Goal: Information Seeking & Learning: Learn about a topic

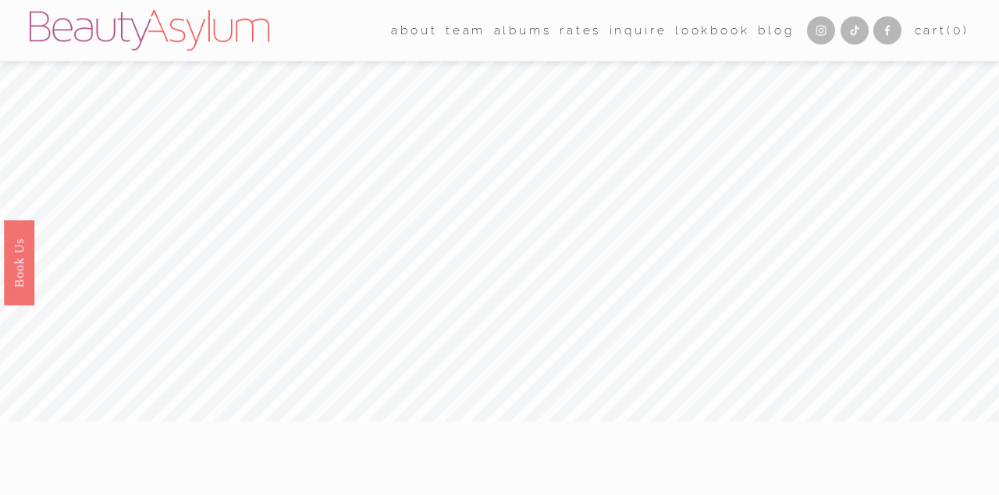
click at [577, 29] on link "Rates" at bounding box center [579, 30] width 41 height 24
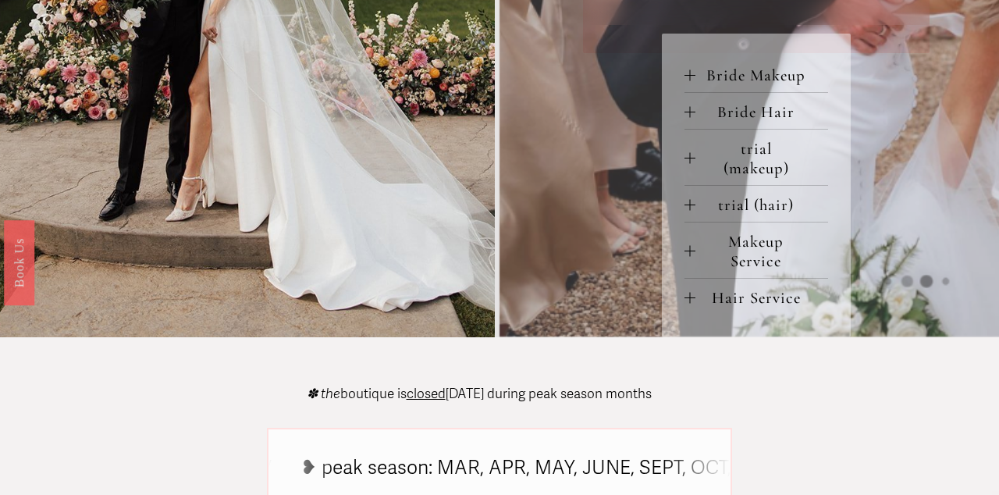
scroll to position [712, 0]
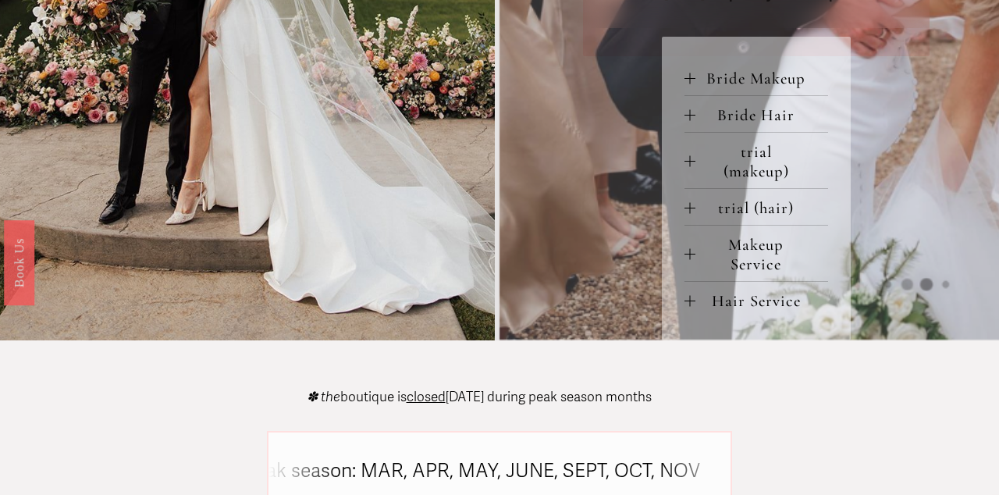
click at [695, 311] on span "Hair Service" at bounding box center [761, 301] width 133 height 20
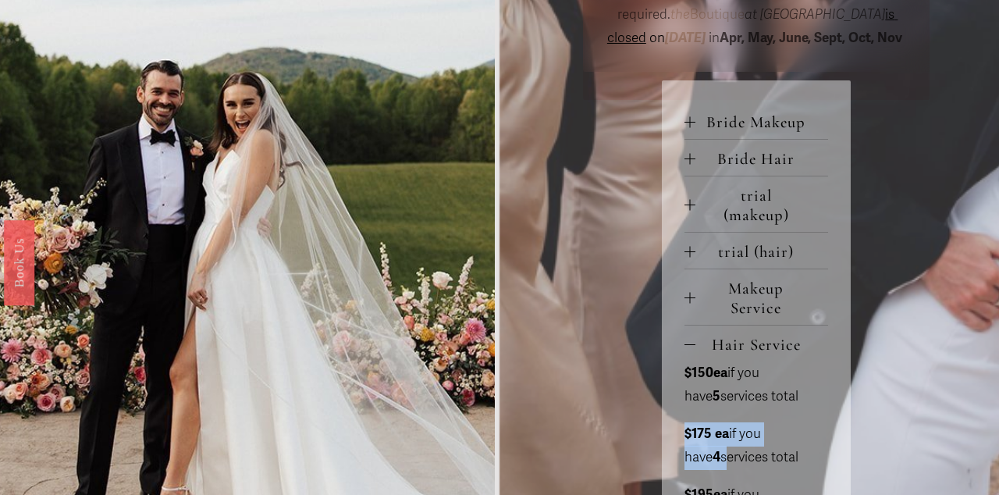
scroll to position [667, 0]
click at [698, 169] on span "Bride Hair" at bounding box center [761, 160] width 133 height 20
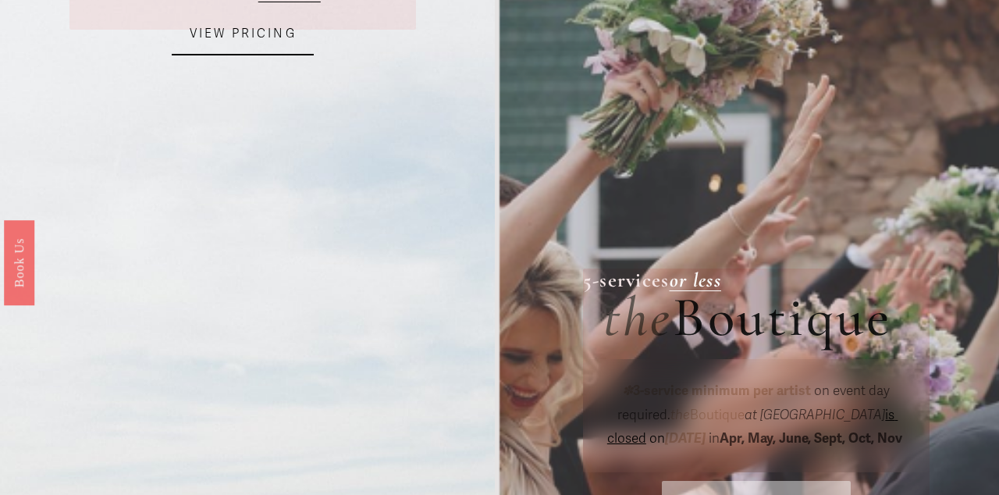
scroll to position [0, 0]
